Goal: Information Seeking & Learning: Check status

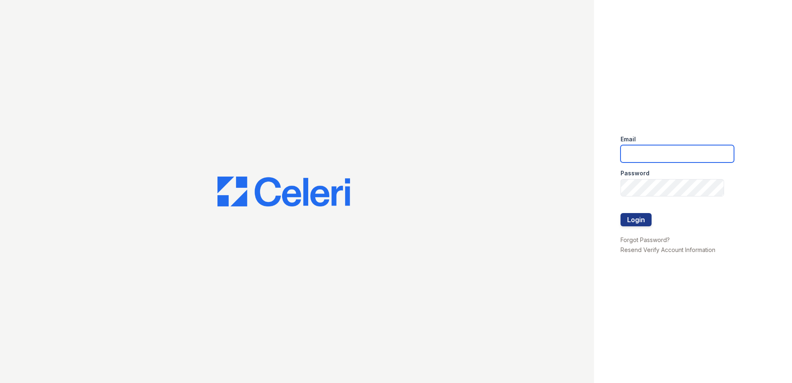
click at [630, 148] on input "email" at bounding box center [678, 153] width 114 height 17
type input "renewnottingham@trinity-pm.com"
click at [633, 220] on button "Login" at bounding box center [636, 219] width 31 height 13
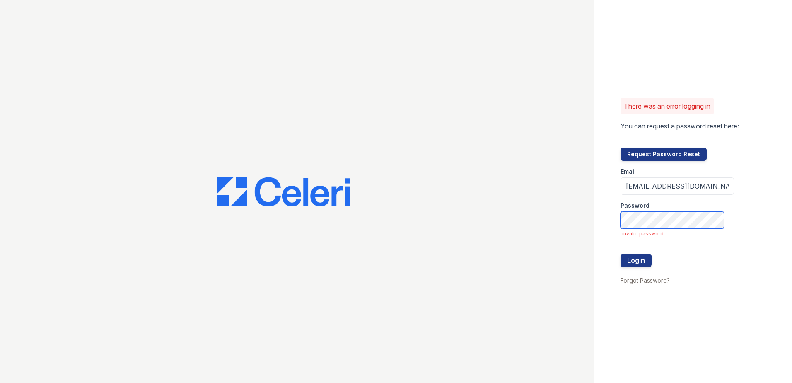
click at [621, 254] on button "Login" at bounding box center [636, 260] width 31 height 13
drag, startPoint x: 626, startPoint y: 186, endPoint x: 751, endPoint y: 186, distance: 125.6
click at [751, 186] on div "There was an error logging in You can request a password reset here: Request Pa…" at bounding box center [693, 191] width 198 height 383
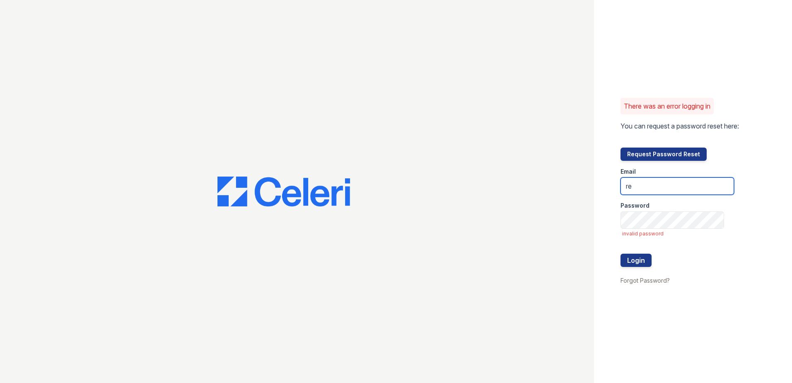
type input "[EMAIL_ADDRESS][DOMAIN_NAME]"
click at [621, 254] on button "Login" at bounding box center [636, 260] width 31 height 13
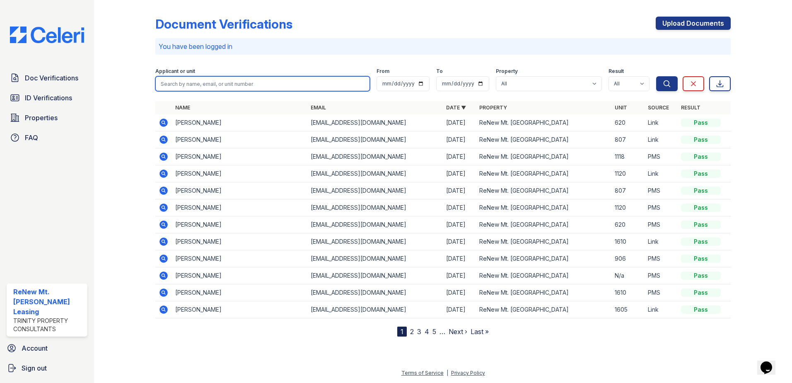
click at [175, 82] on input "search" at bounding box center [262, 83] width 215 height 15
type input "[PERSON_NAME]"
click at [656, 76] on button "Search" at bounding box center [667, 83] width 22 height 15
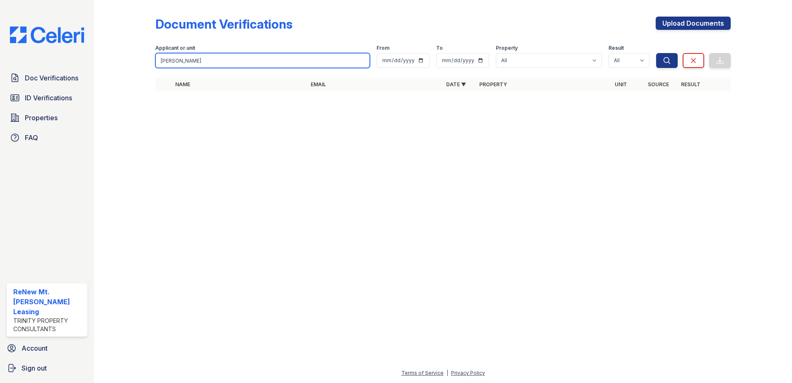
click at [206, 61] on input "[PERSON_NAME]" at bounding box center [262, 60] width 215 height 15
drag, startPoint x: 208, startPoint y: 61, endPoint x: 135, endPoint y: 56, distance: 73.5
click at [135, 56] on div "Document Verifications Upload Documents Filter Applicant or unit [GEOGRAPHIC_DA…" at bounding box center [443, 56] width 672 height 113
type input "[PERSON_NAME]"
click at [656, 53] on button "Search" at bounding box center [667, 60] width 22 height 15
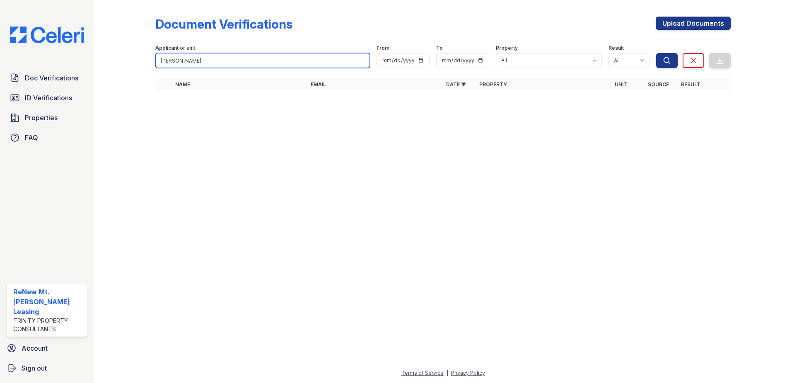
drag, startPoint x: 200, startPoint y: 62, endPoint x: 138, endPoint y: 54, distance: 63.1
click at [138, 54] on div "Document Verifications Upload Documents Filter Applicant or unit [GEOGRAPHIC_DA…" at bounding box center [443, 56] width 672 height 113
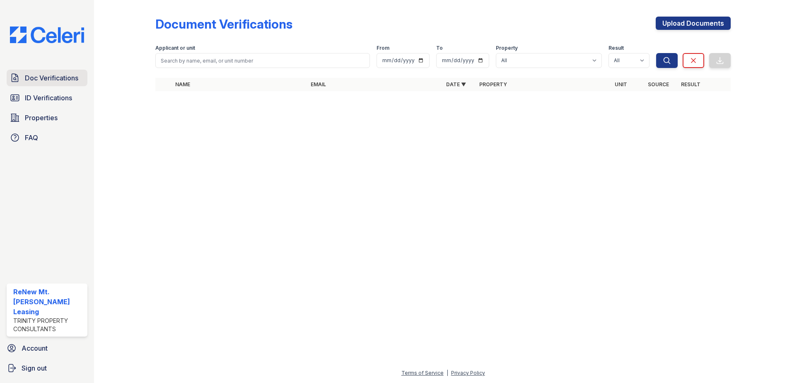
click at [51, 76] on span "Doc Verifications" at bounding box center [51, 78] width 53 height 10
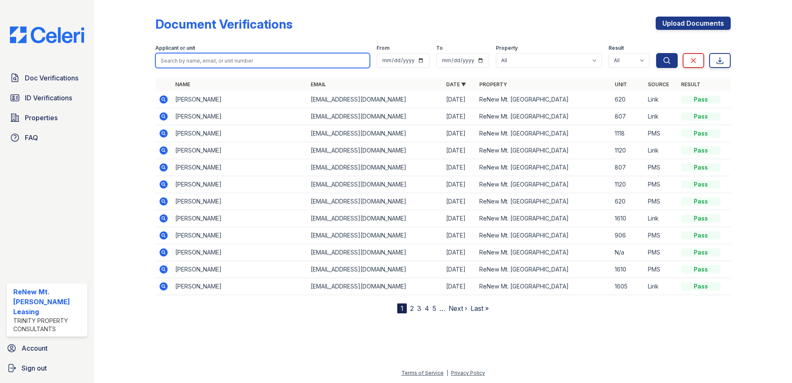
click at [184, 58] on input "search" at bounding box center [262, 60] width 215 height 15
type input "[PERSON_NAME]"
click at [656, 53] on button "Search" at bounding box center [667, 60] width 22 height 15
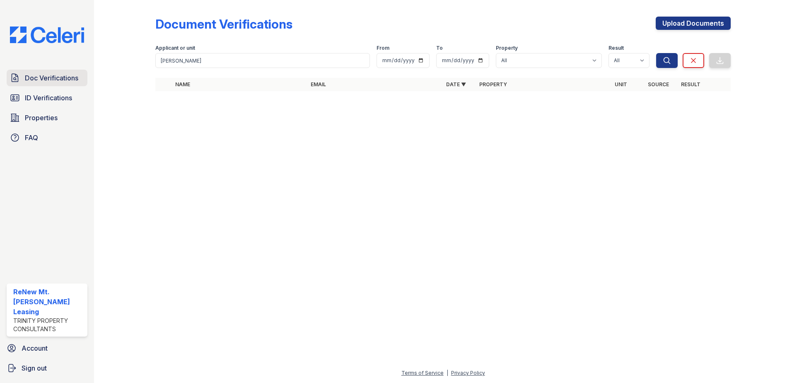
click at [58, 75] on span "Doc Verifications" at bounding box center [51, 78] width 53 height 10
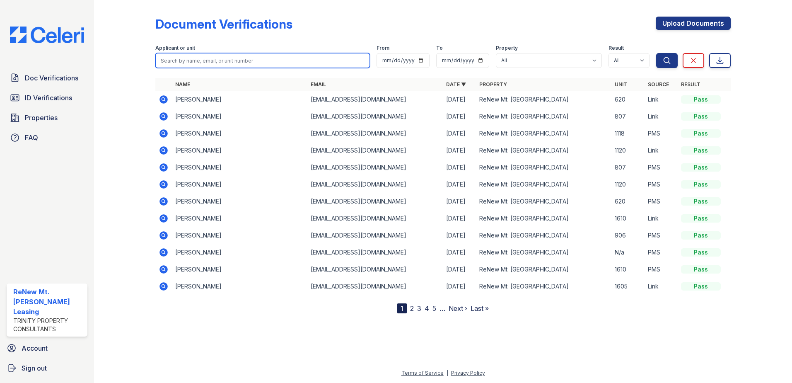
click at [203, 60] on input "search" at bounding box center [262, 60] width 215 height 15
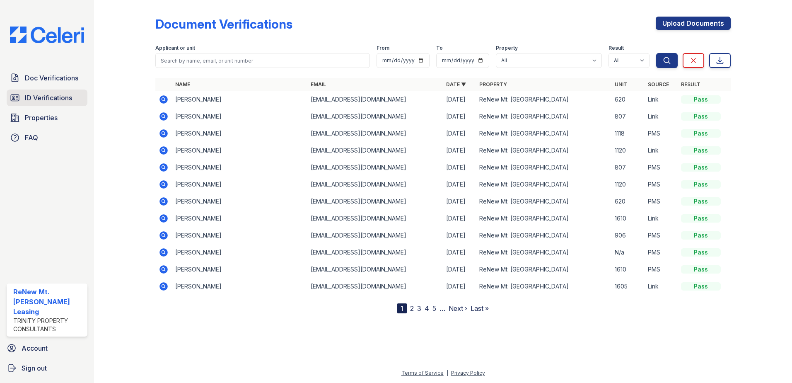
click at [51, 100] on span "ID Verifications" at bounding box center [48, 98] width 47 height 10
